Goal: Task Accomplishment & Management: Complete application form

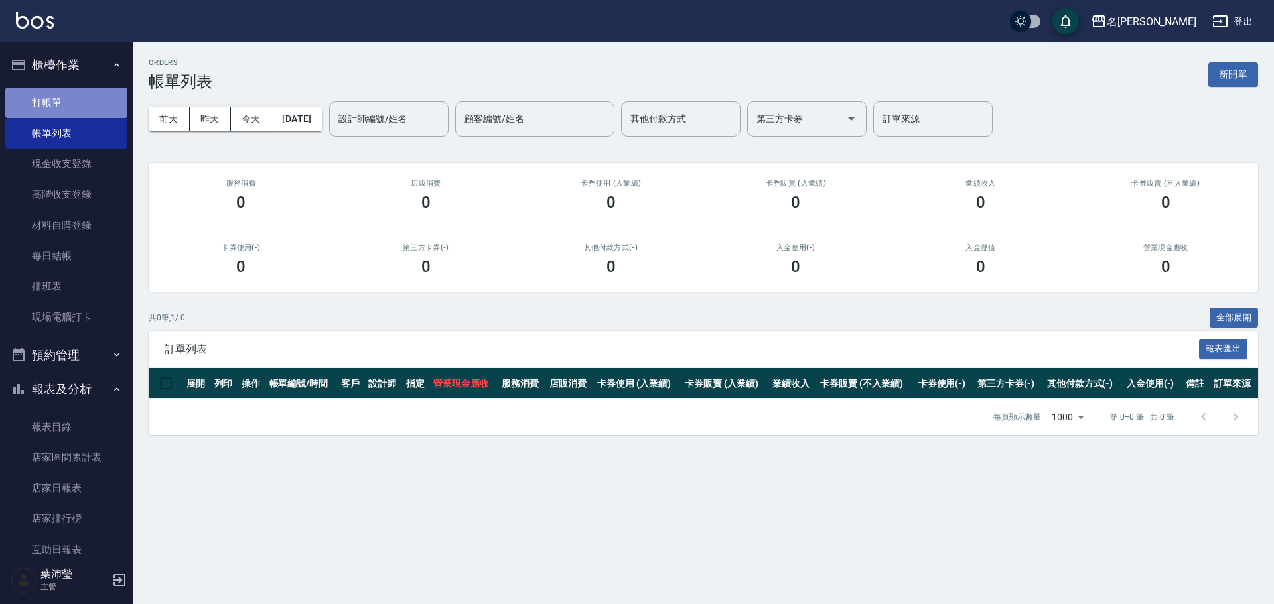
click at [103, 114] on link "打帳單" at bounding box center [66, 103] width 122 height 31
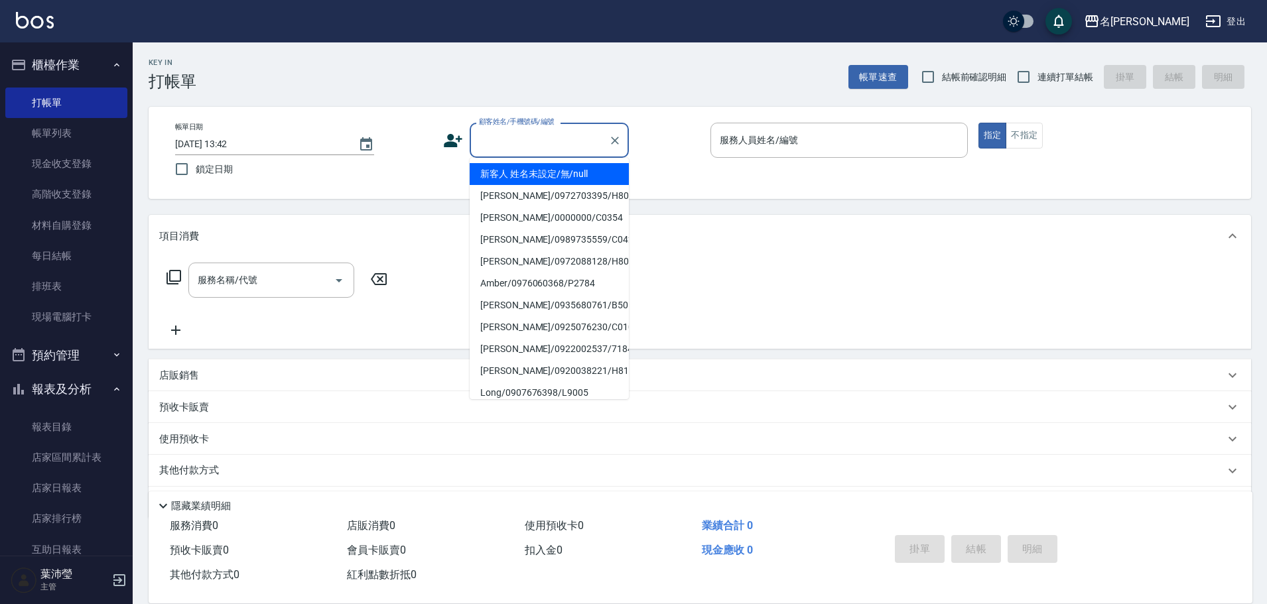
click at [514, 142] on input "顧客姓名/手機號碼/編號" at bounding box center [539, 140] width 127 height 23
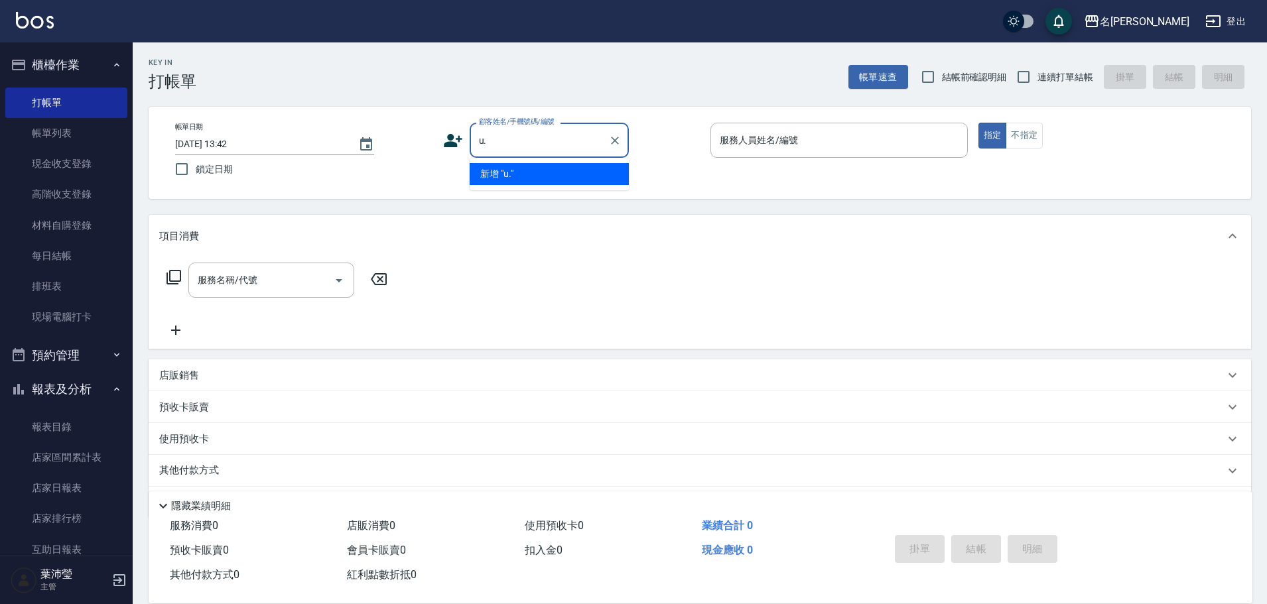
type input "u"
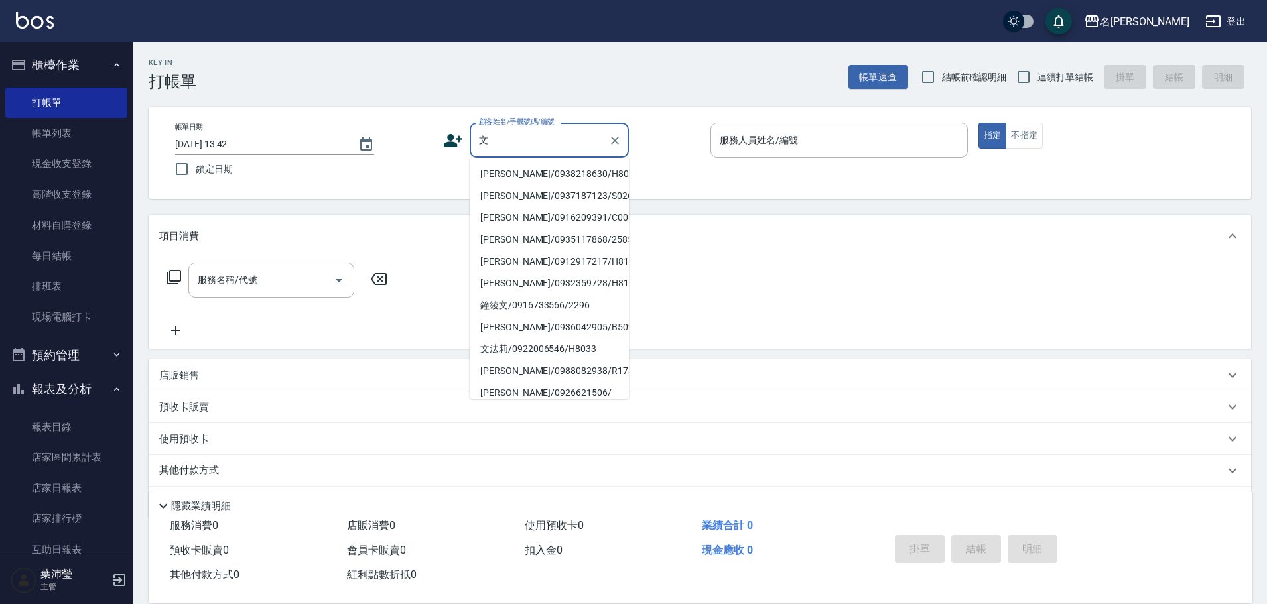
click at [528, 170] on li "[PERSON_NAME]/0938218630/H8055" at bounding box center [549, 174] width 159 height 22
type input "[PERSON_NAME]/0938218630/H8055"
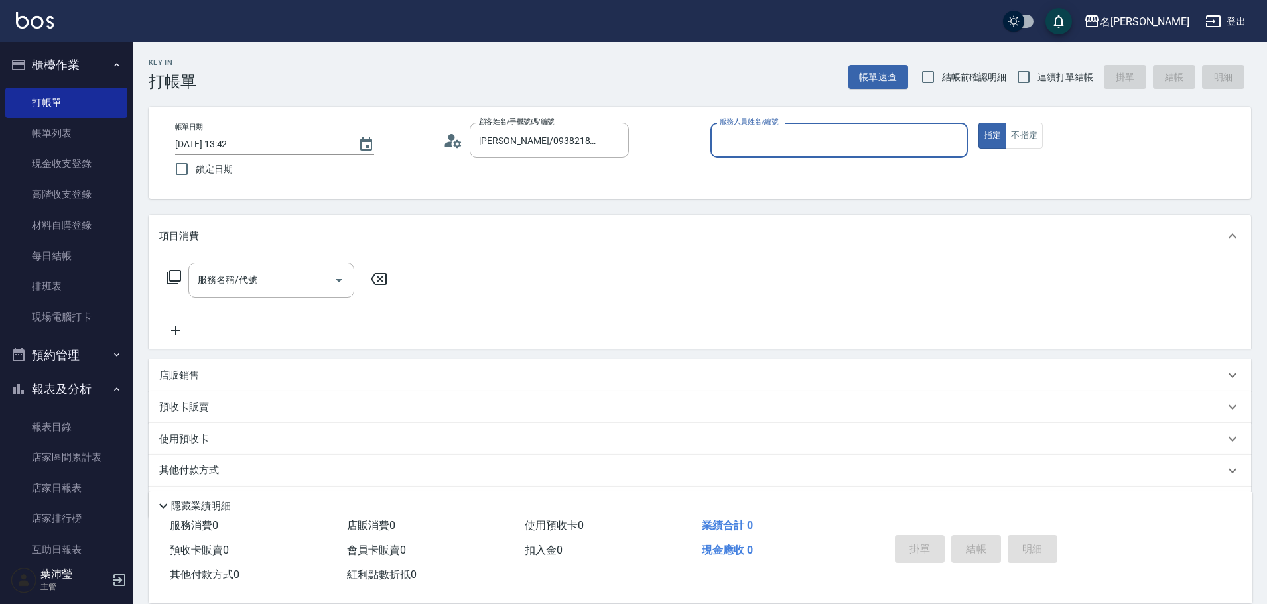
type input "Emma-8"
click at [501, 143] on input "[PERSON_NAME]/0938218630/H8055" at bounding box center [539, 140] width 127 height 23
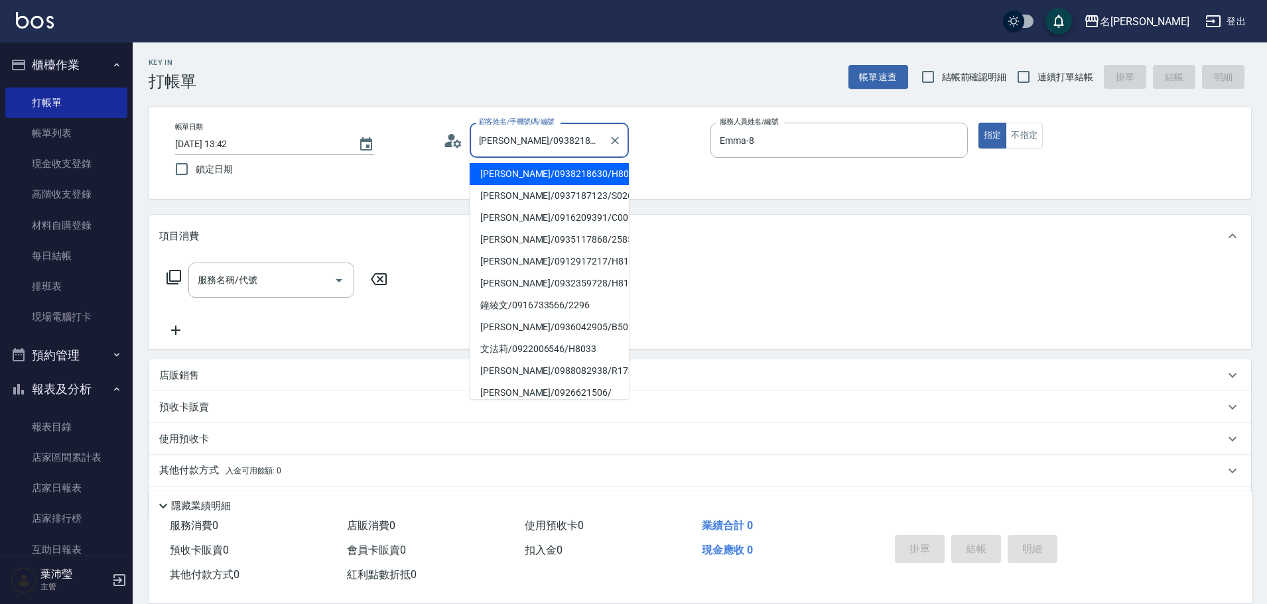
click at [501, 142] on input "[PERSON_NAME]/0938218630/H8055" at bounding box center [539, 140] width 127 height 23
click at [506, 140] on input "[PERSON_NAME]/0938218630/H8055" at bounding box center [539, 140] width 127 height 23
click at [509, 141] on input "[PERSON_NAME]/0938218630/H8055" at bounding box center [539, 140] width 127 height 23
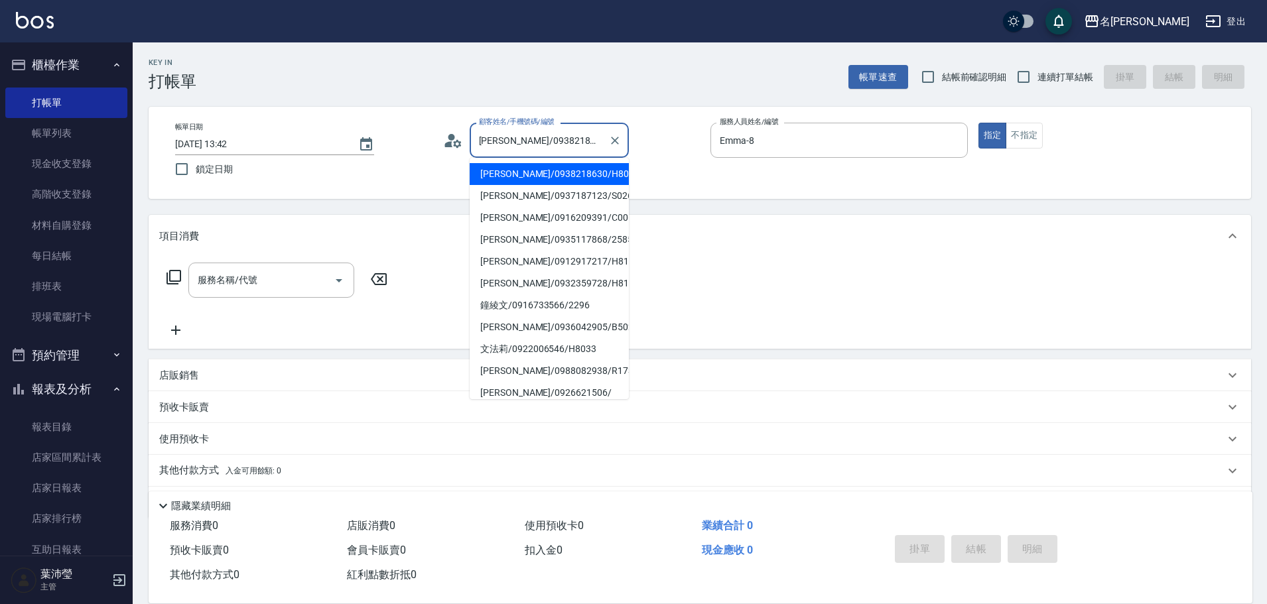
click at [509, 141] on input "[PERSON_NAME]/0938218630/H8055" at bounding box center [539, 140] width 127 height 23
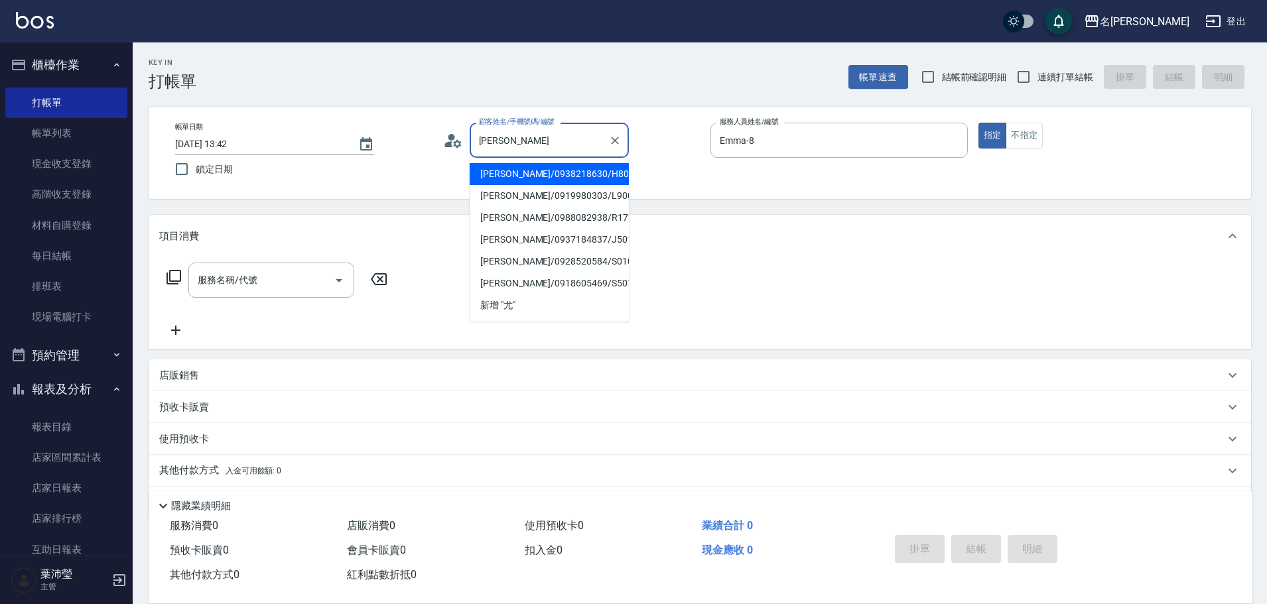
click at [554, 174] on li "[PERSON_NAME]/0938218630/H8055" at bounding box center [549, 174] width 159 height 22
type input "[PERSON_NAME]/0938218630/H8055"
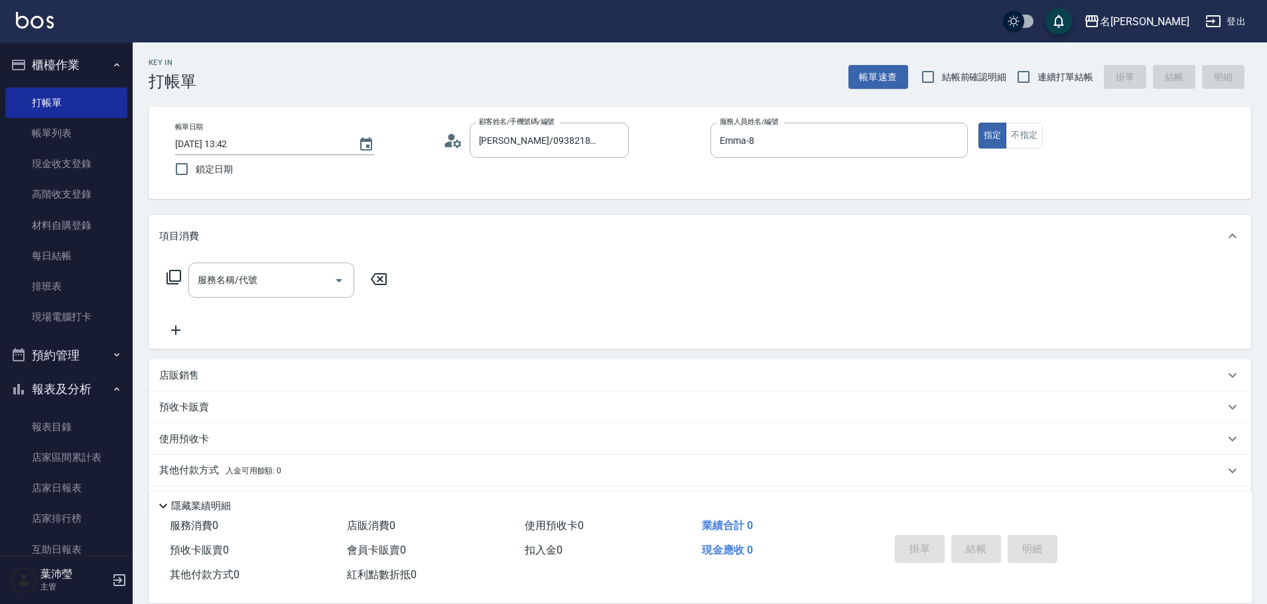
click at [854, 167] on p at bounding box center [838, 165] width 257 height 14
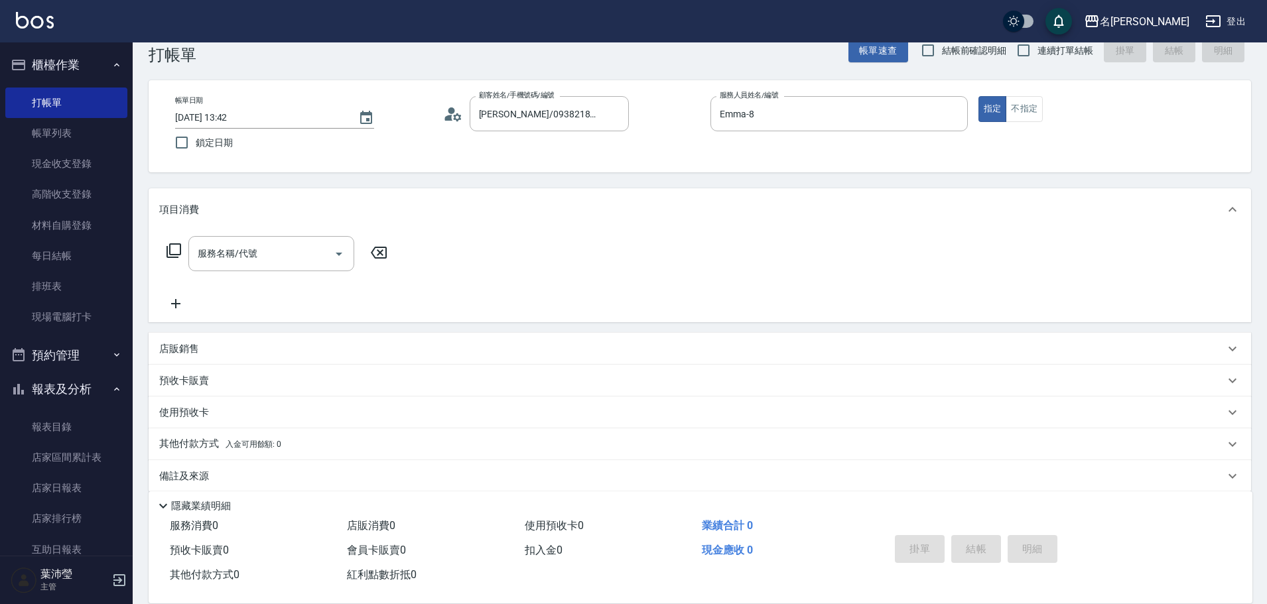
scroll to position [42, 0]
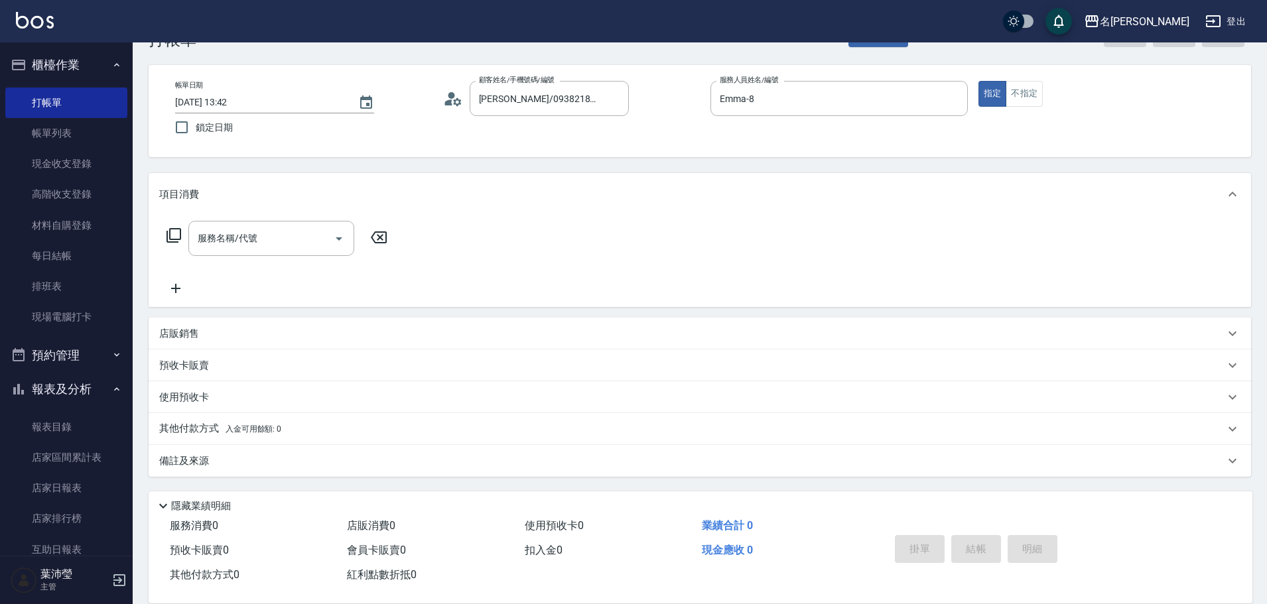
click at [185, 233] on div "服務名稱/代號 服務名稱/代號" at bounding box center [277, 238] width 236 height 35
click at [176, 233] on icon at bounding box center [174, 236] width 16 height 16
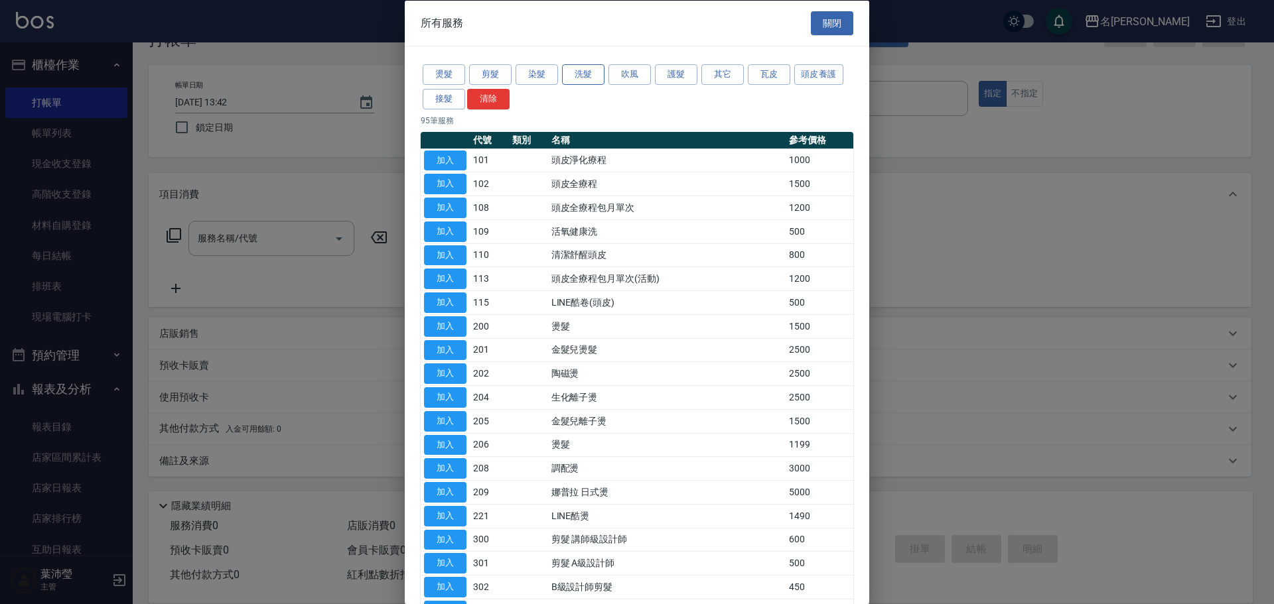
click at [578, 78] on button "洗髮" at bounding box center [583, 74] width 42 height 21
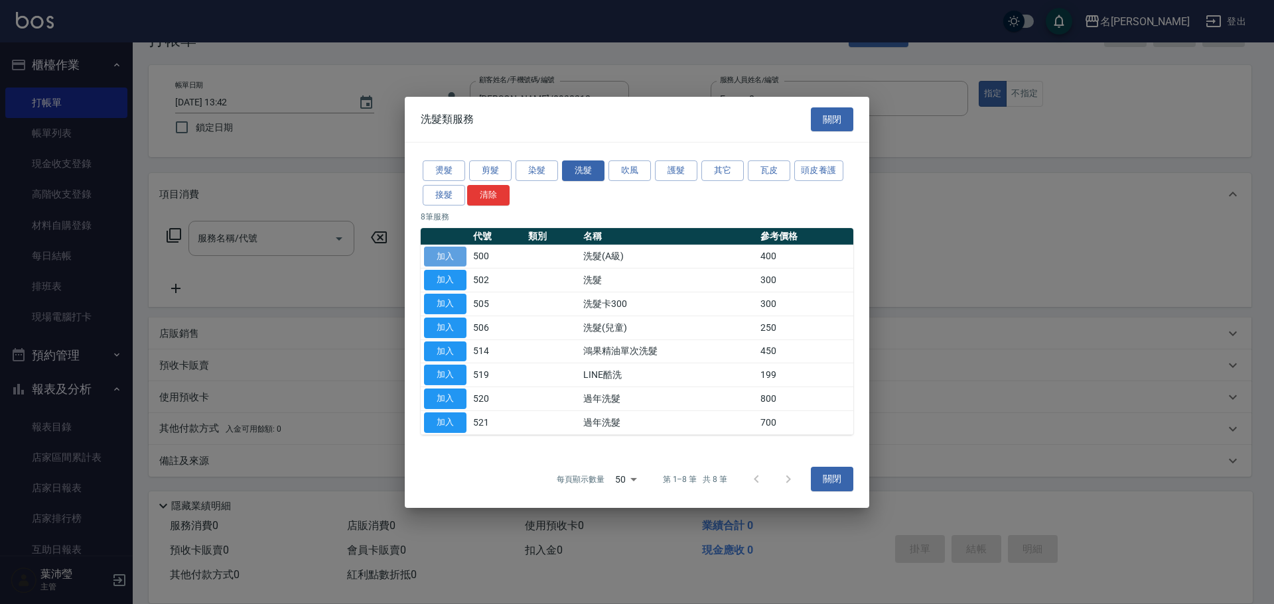
click at [438, 256] on button "加入" at bounding box center [445, 256] width 42 height 21
type input "洗髮(A級)(500)"
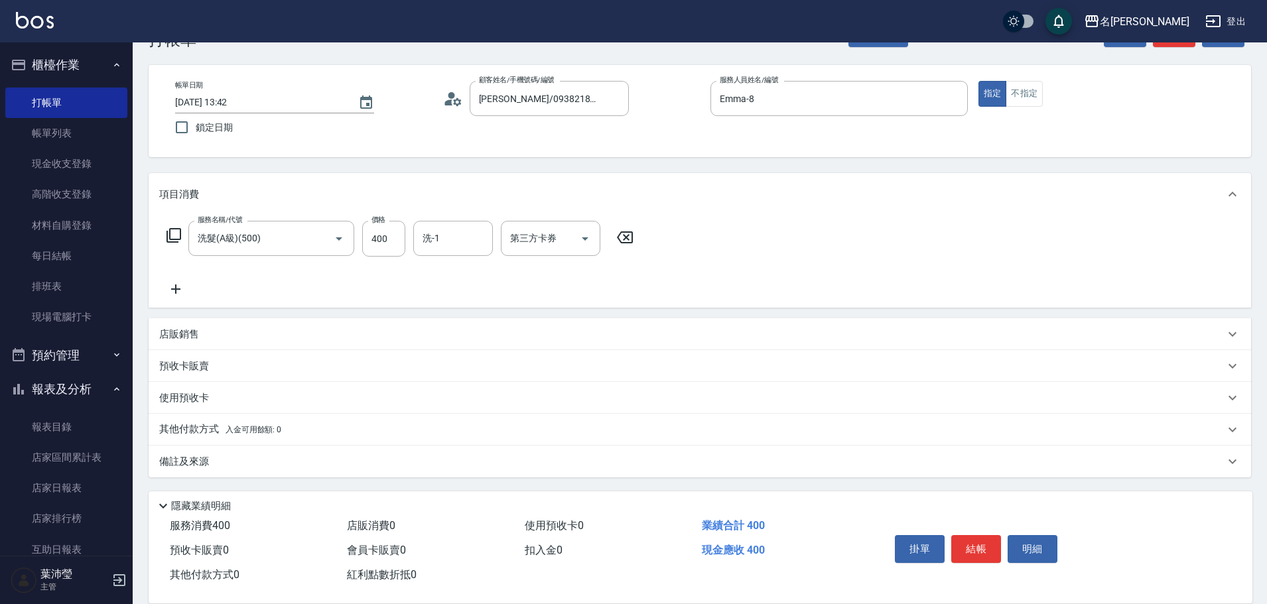
click at [172, 238] on icon at bounding box center [174, 236] width 16 height 16
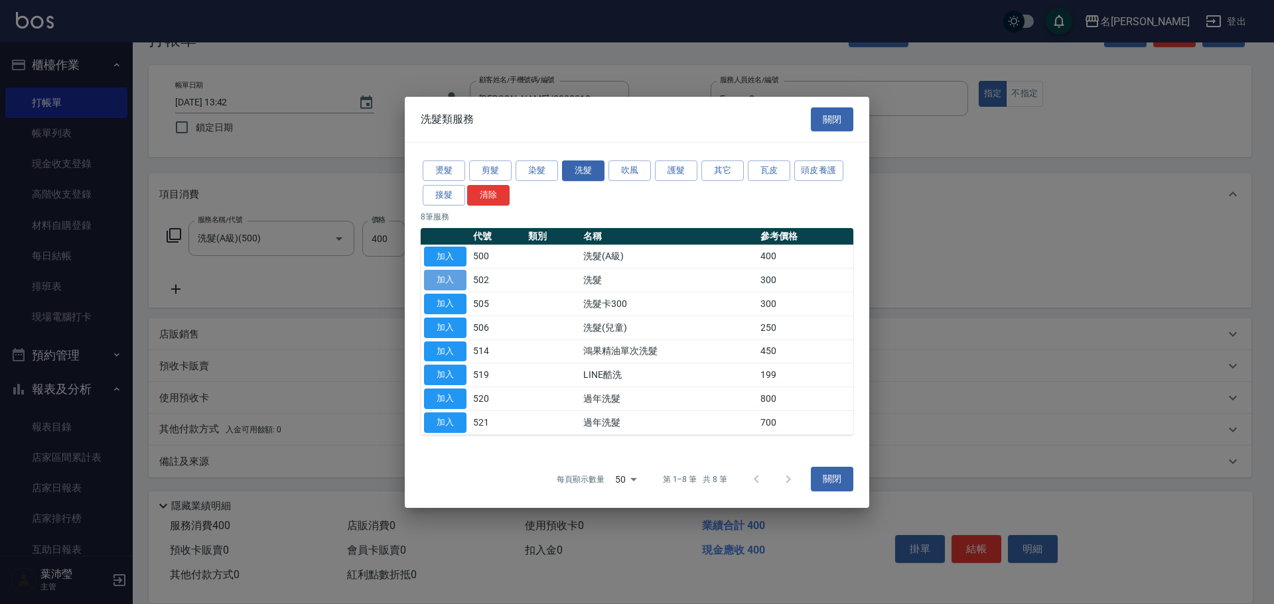
click at [452, 277] on button "加入" at bounding box center [445, 280] width 42 height 21
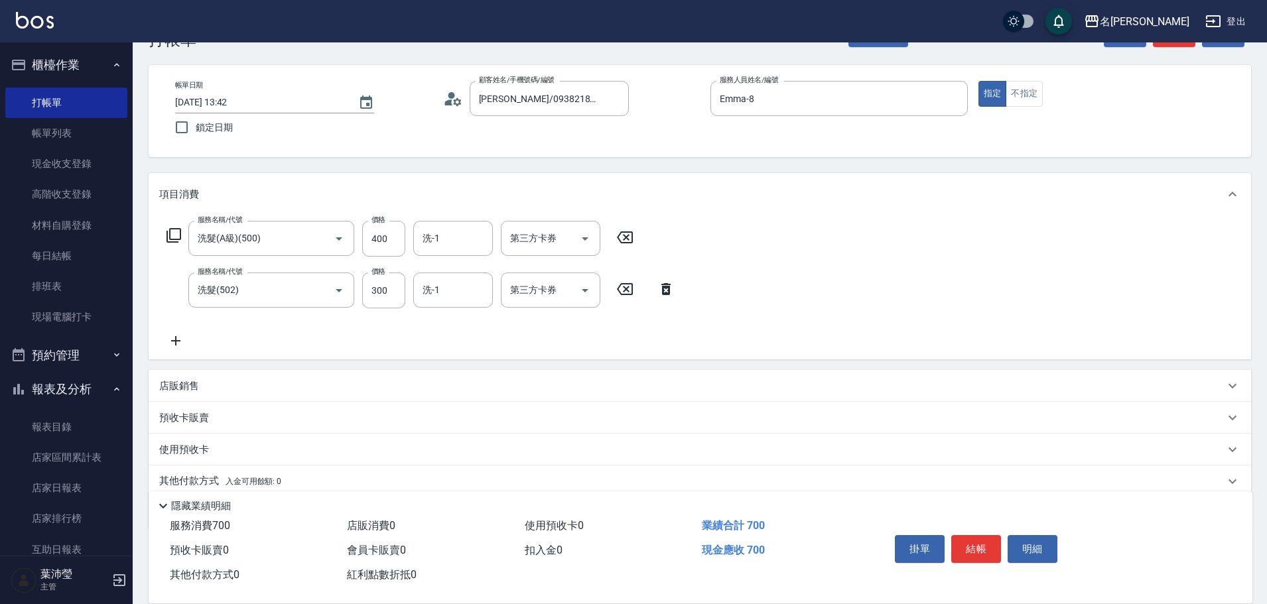
click at [620, 240] on icon at bounding box center [624, 238] width 33 height 16
click at [450, 295] on input "洗-1" at bounding box center [453, 289] width 68 height 23
type input "4"
type input "[PERSON_NAME]-19"
click at [694, 294] on div "服務名稱/代號 服務名稱/代號 服務名稱/代號 洗髮(502) 服務名稱/代號 價格 300 價格 洗-1 宥蓁-19 洗-1 第三方卡券 第三方卡券" at bounding box center [700, 287] width 1102 height 143
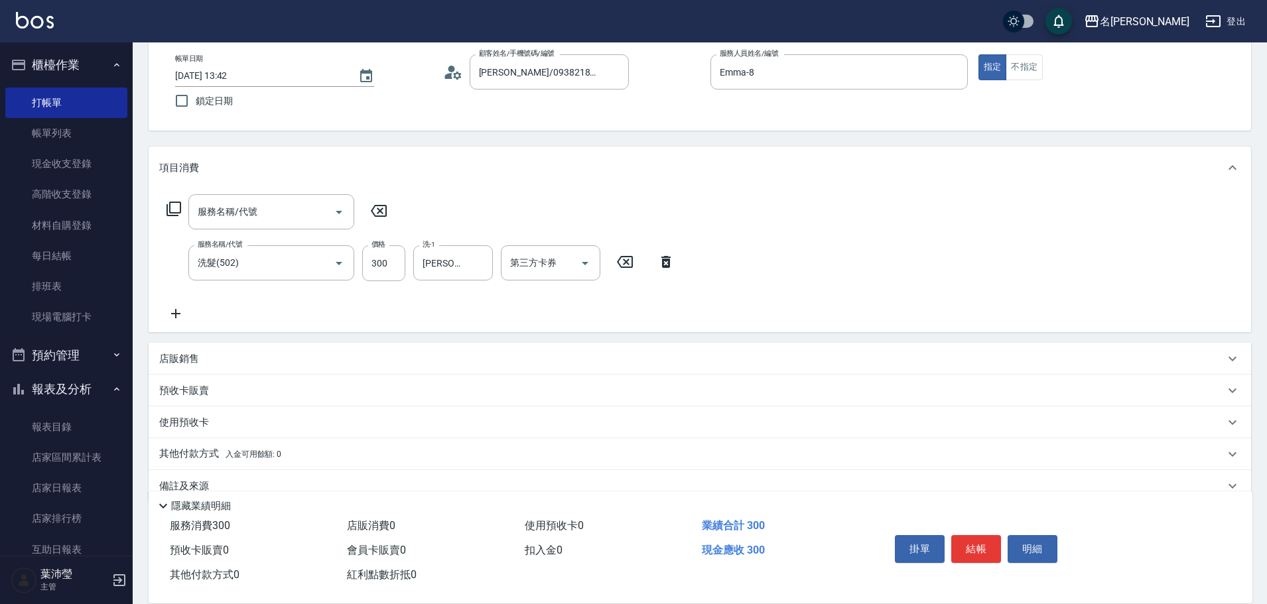
scroll to position [94, 0]
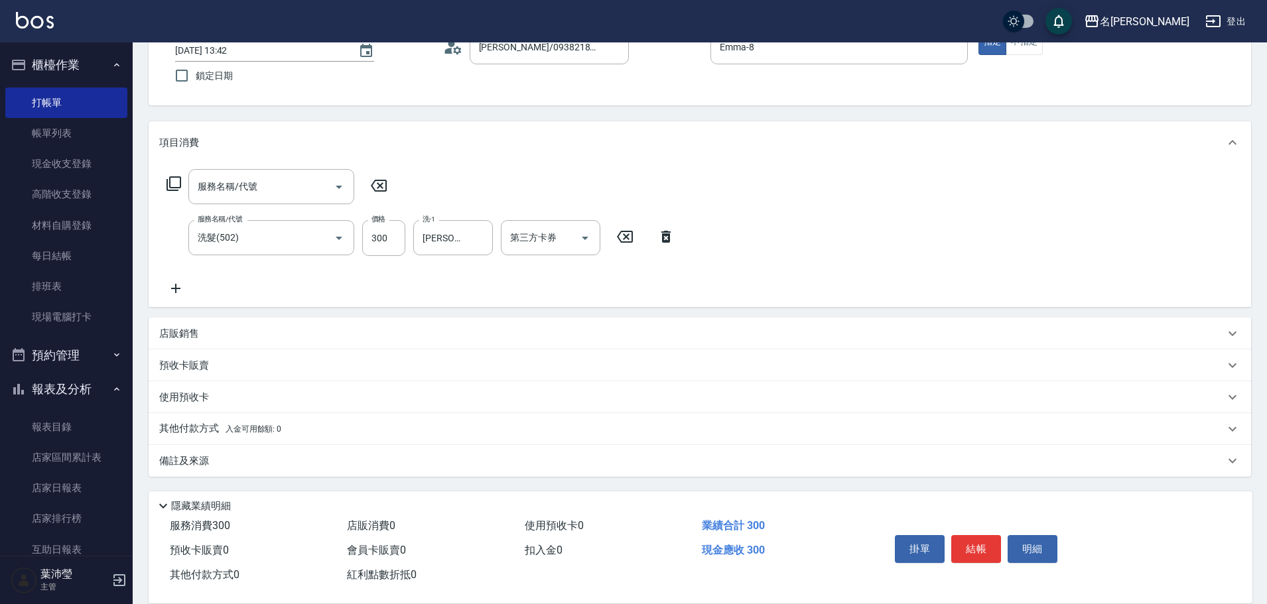
click at [301, 425] on div "其他付款方式 入金可用餘額: 0" at bounding box center [691, 429] width 1065 height 15
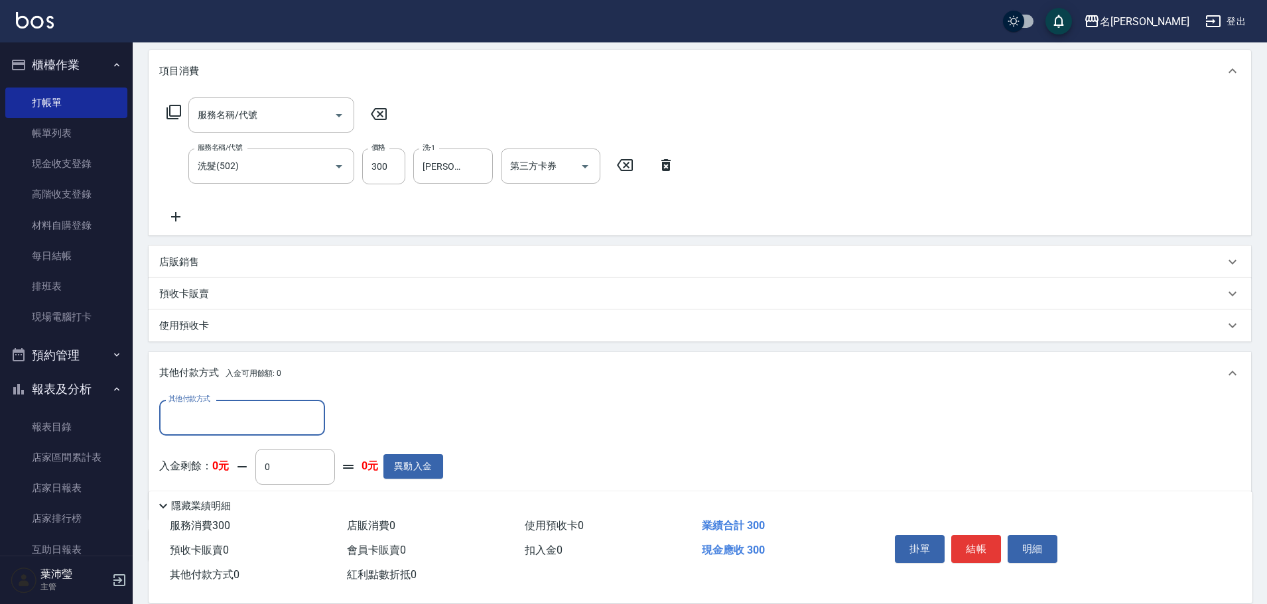
scroll to position [0, 0]
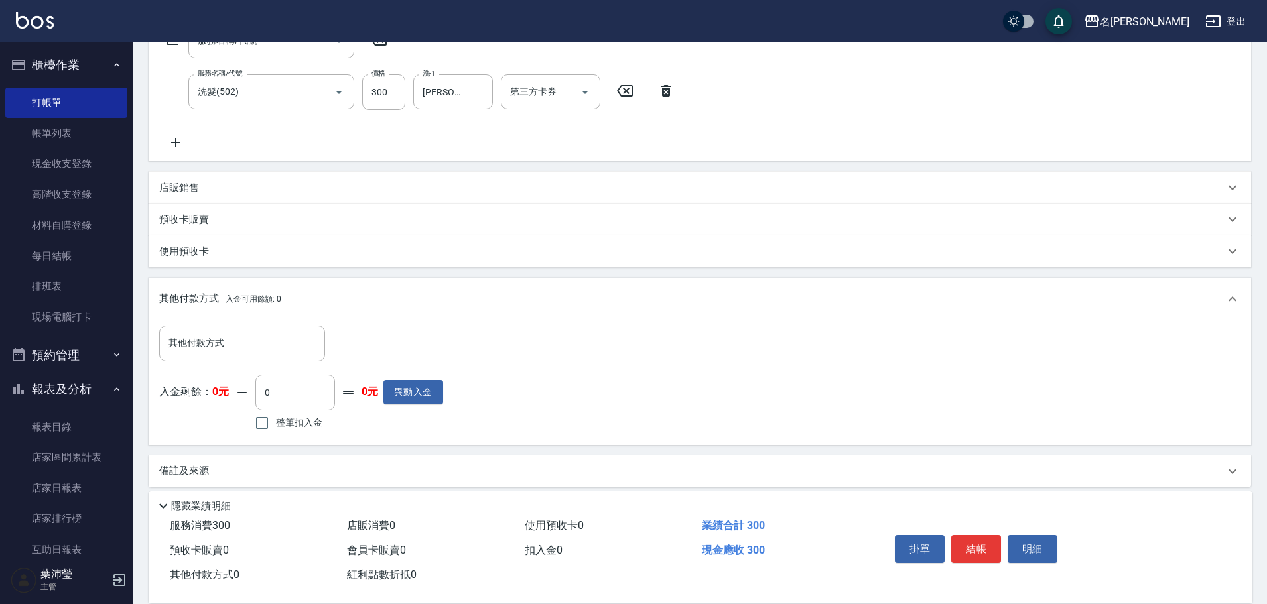
click at [295, 413] on label "整筆扣入金" at bounding box center [285, 423] width 74 height 28
click at [276, 413] on input "整筆扣入金" at bounding box center [262, 423] width 28 height 28
click at [298, 417] on span "整筆扣入金" at bounding box center [299, 423] width 46 height 14
click at [276, 417] on input "整筆扣入金" at bounding box center [262, 423] width 28 height 28
checkbox input "false"
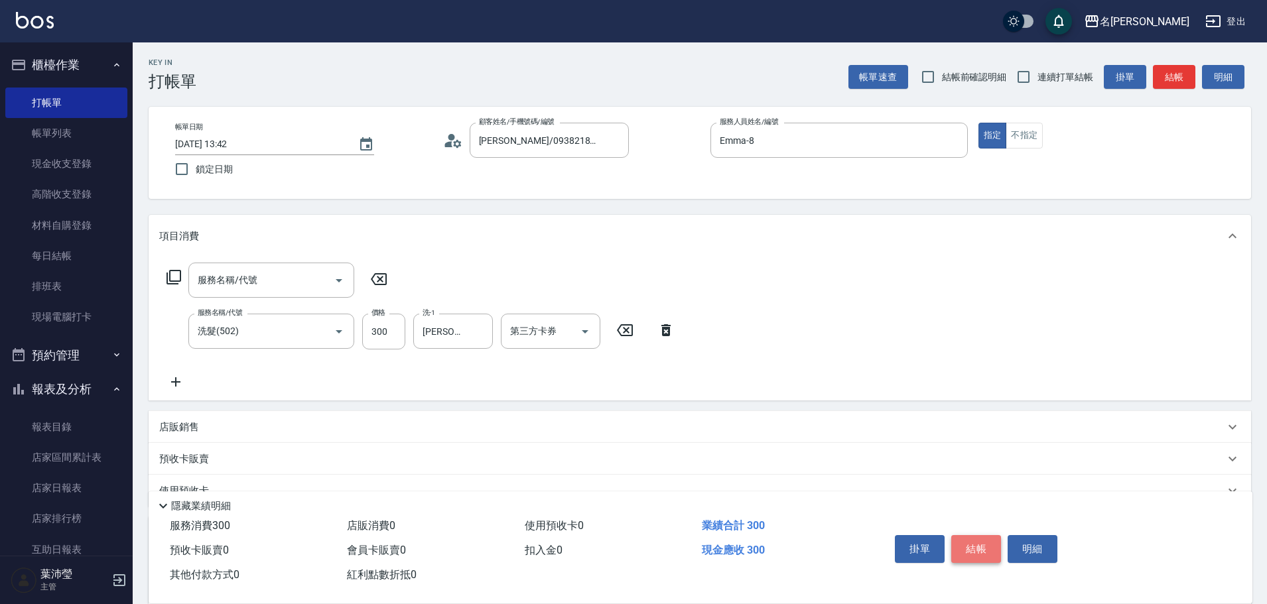
click at [970, 540] on button "結帳" at bounding box center [976, 549] width 50 height 28
